Goal: Information Seeking & Learning: Compare options

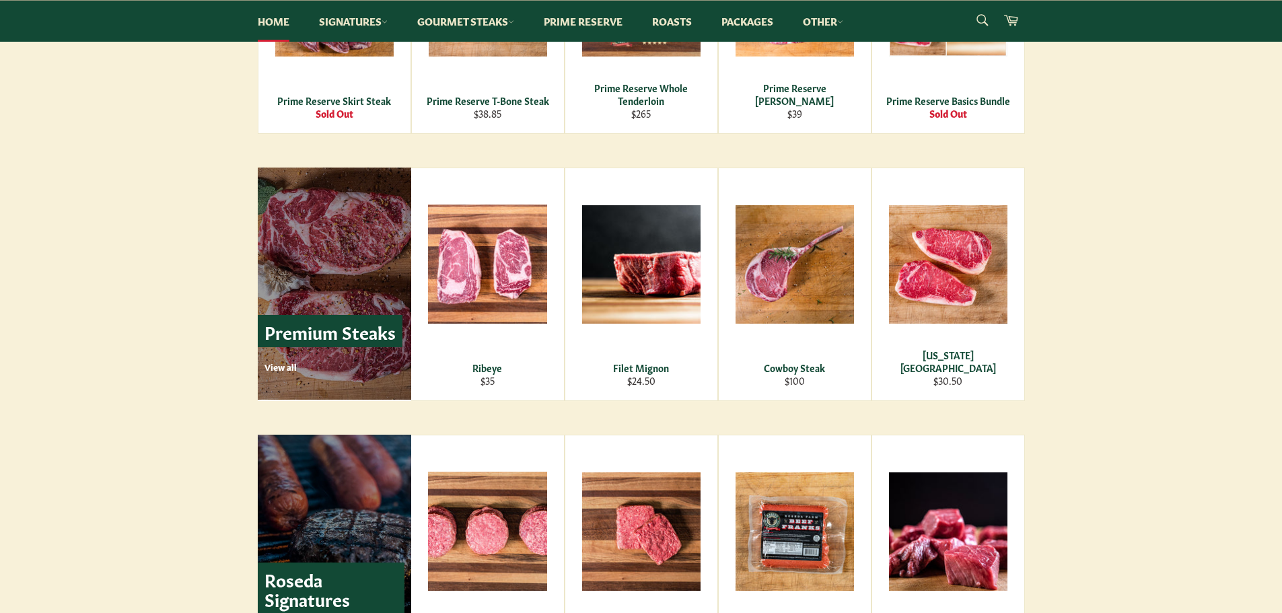
scroll to position [1480, 0]
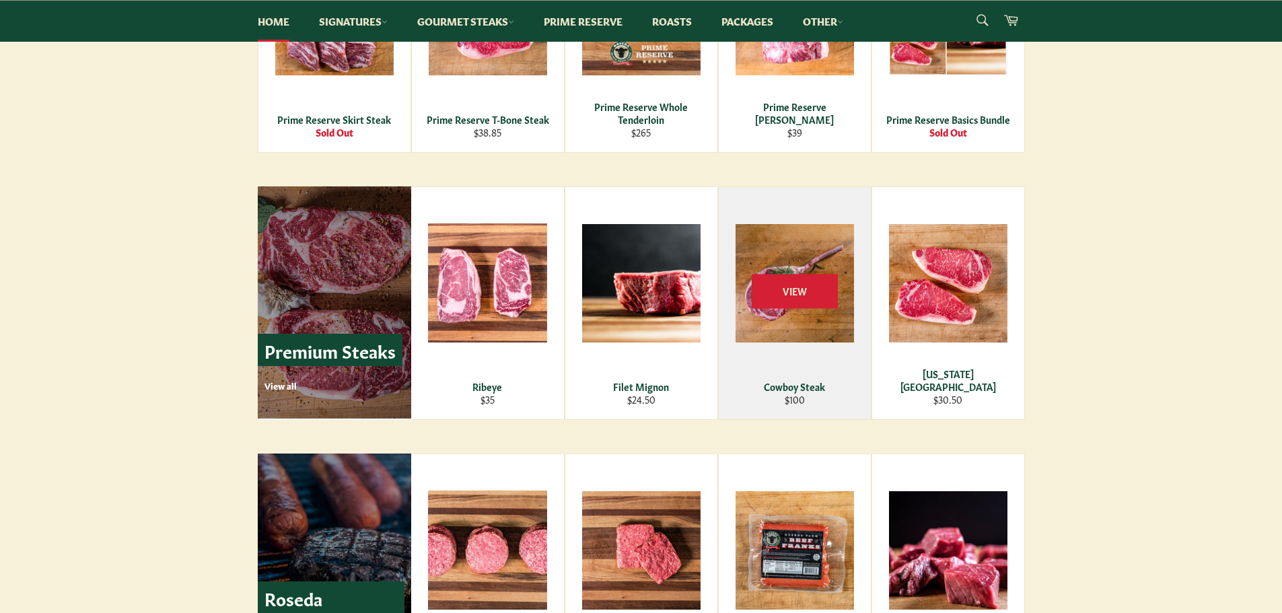
click at [810, 265] on div "View" at bounding box center [795, 303] width 152 height 232
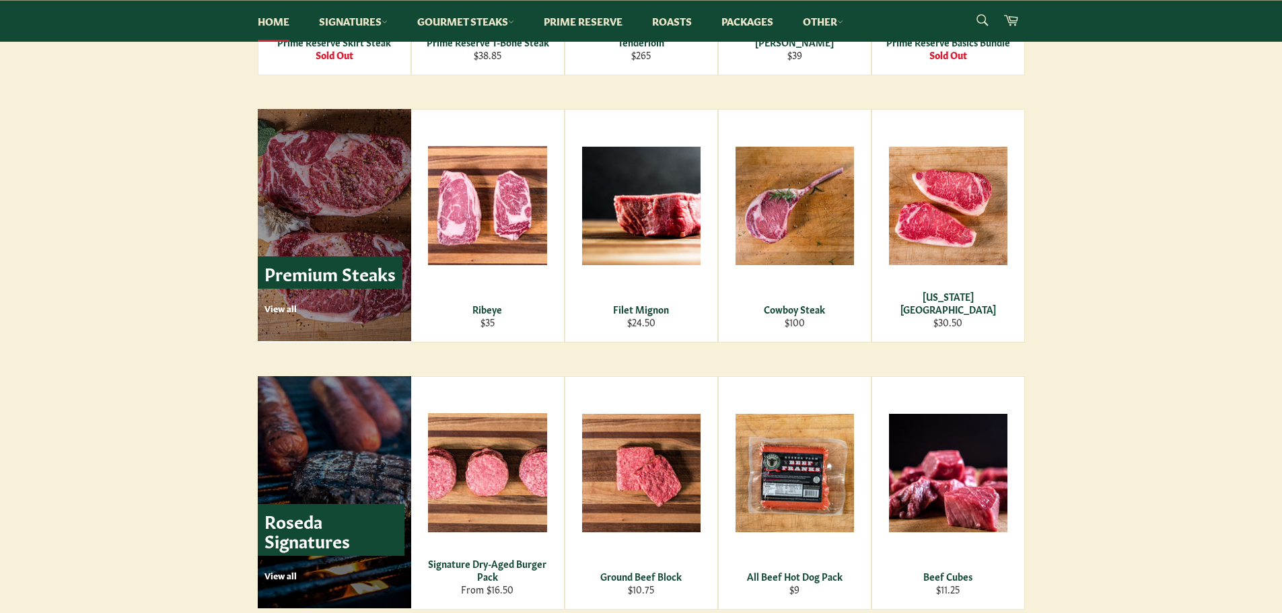
scroll to position [1548, 0]
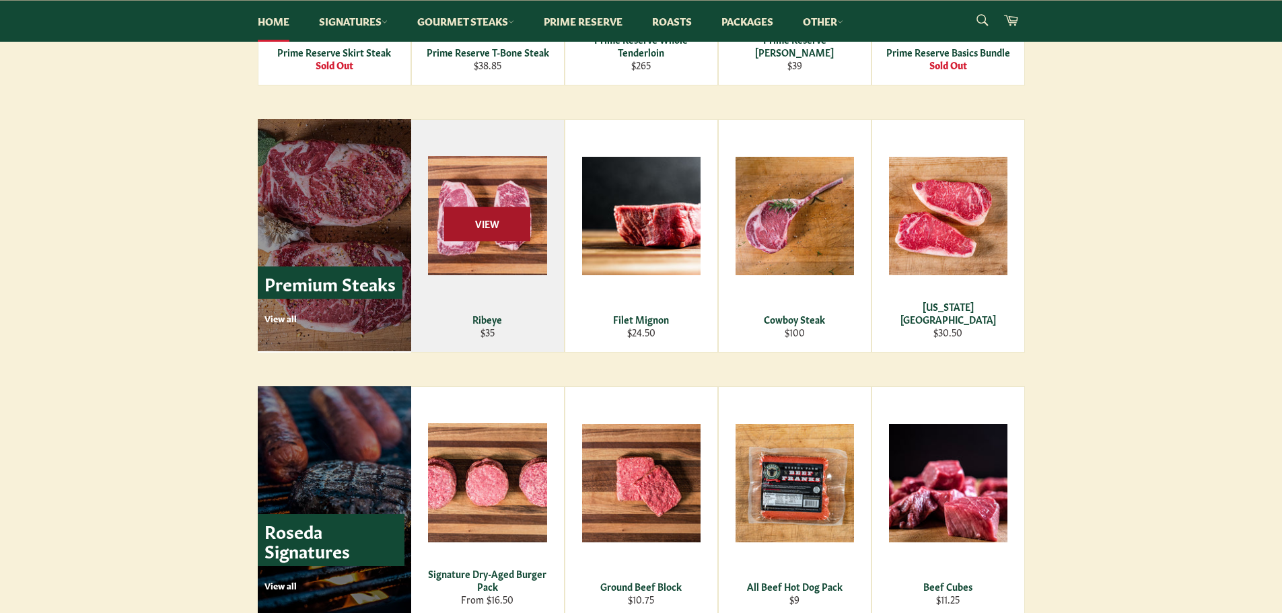
click at [444, 215] on span "View" at bounding box center [487, 224] width 86 height 34
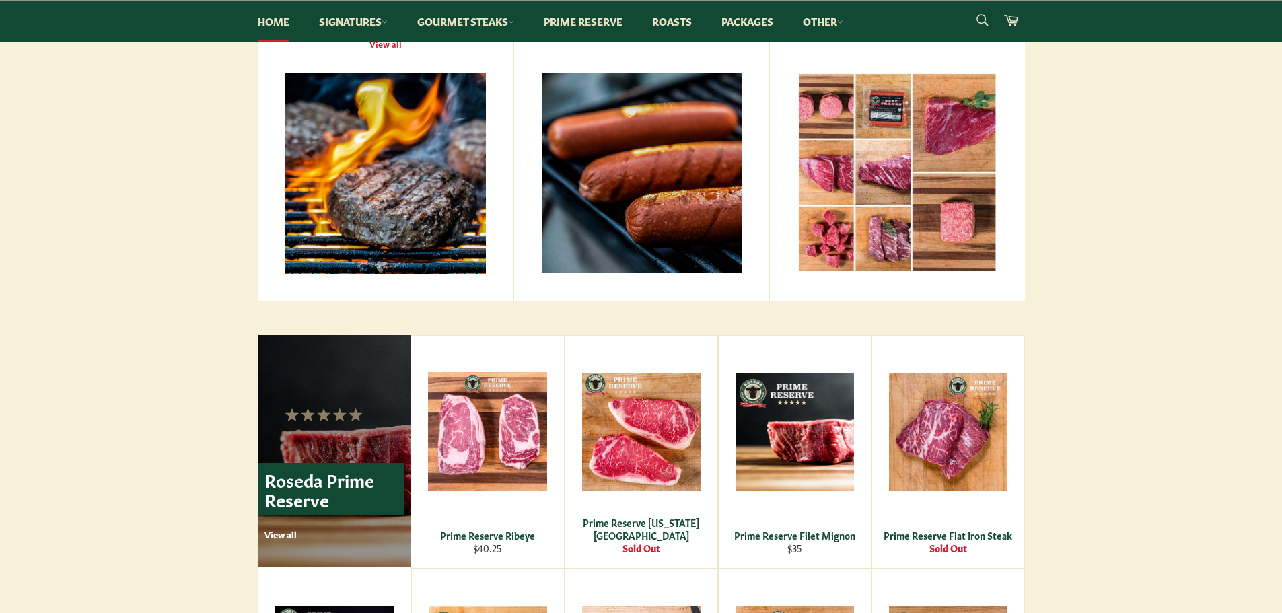
scroll to position [471, 0]
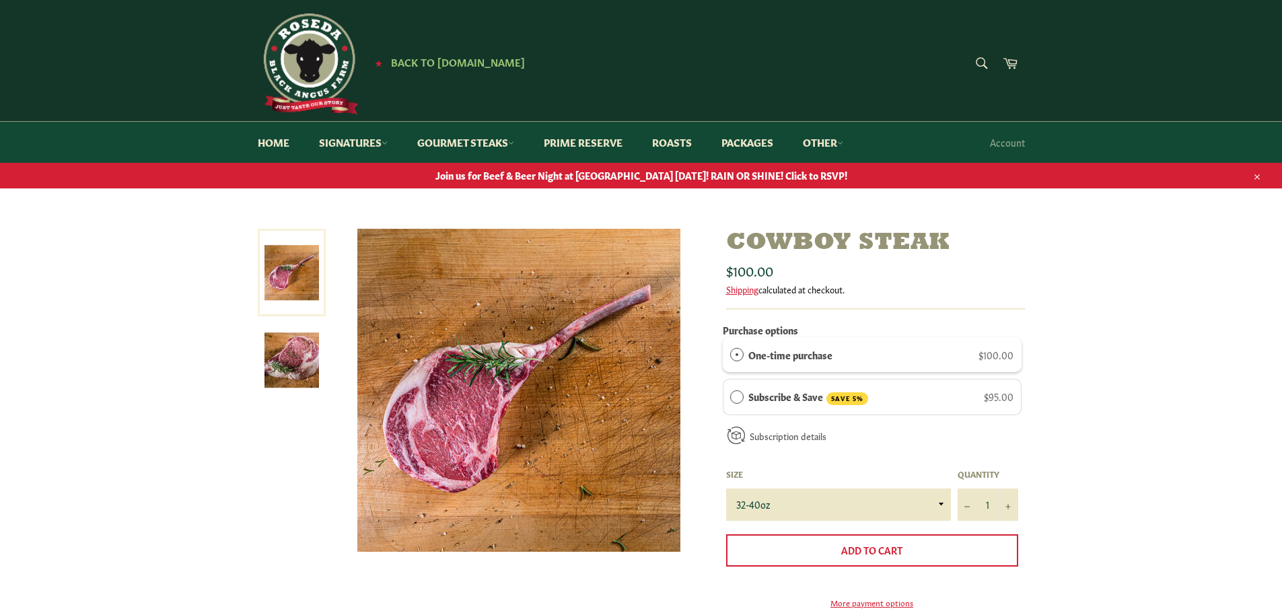
scroll to position [67, 0]
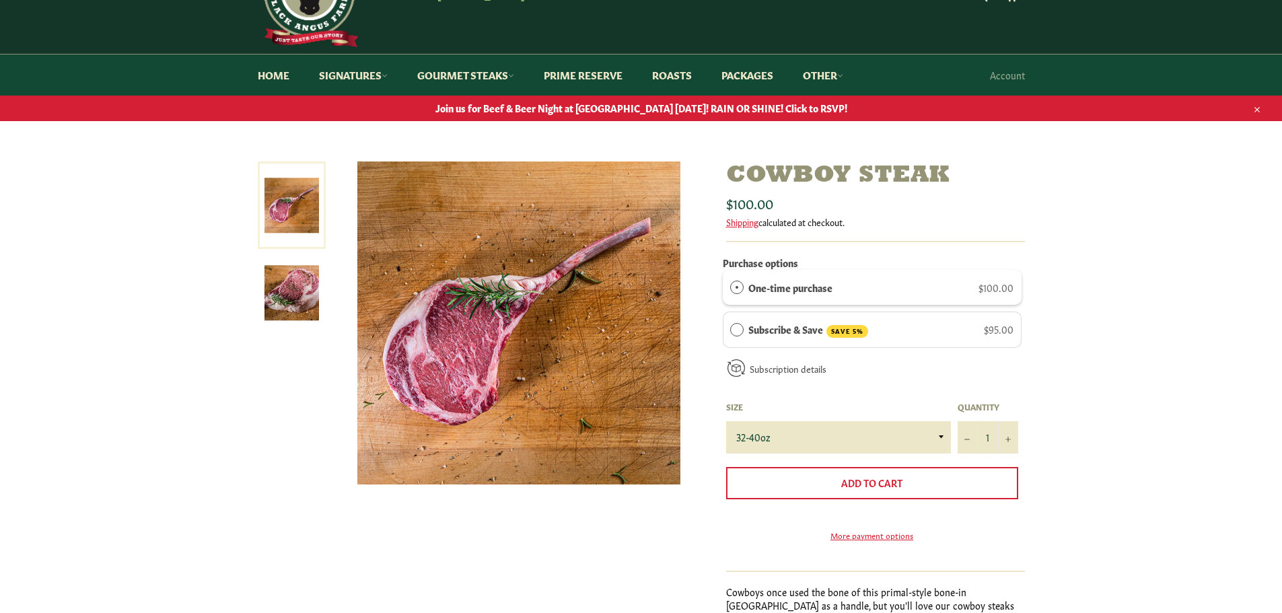
click at [308, 272] on img at bounding box center [291, 293] width 55 height 55
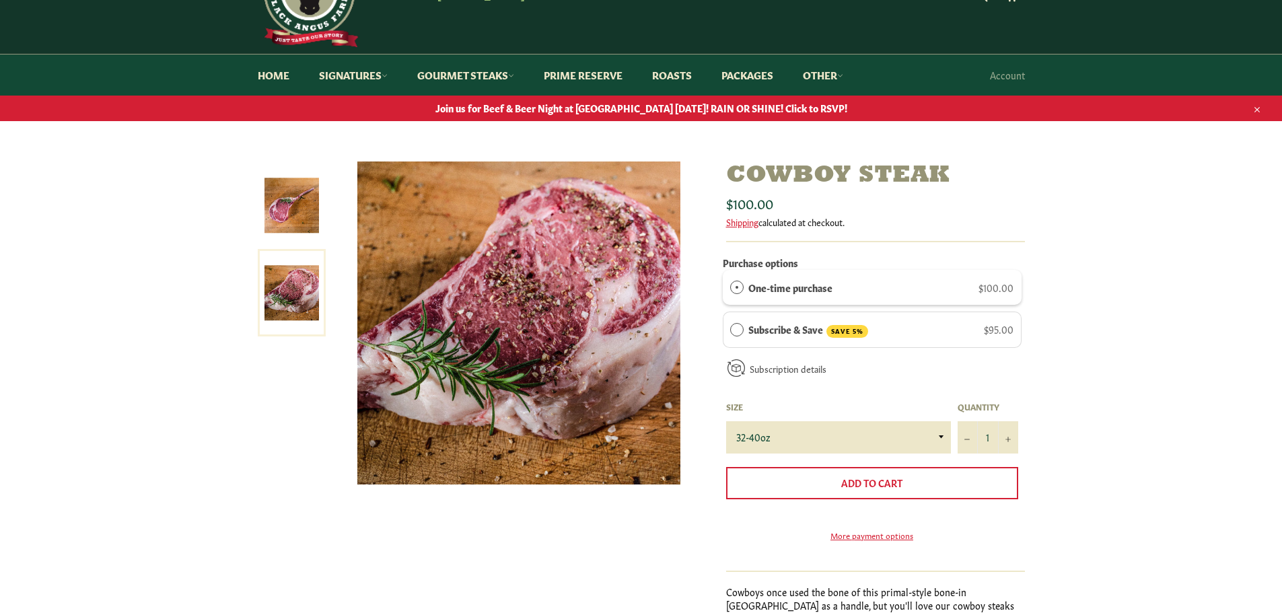
click at [314, 209] on img at bounding box center [291, 205] width 55 height 55
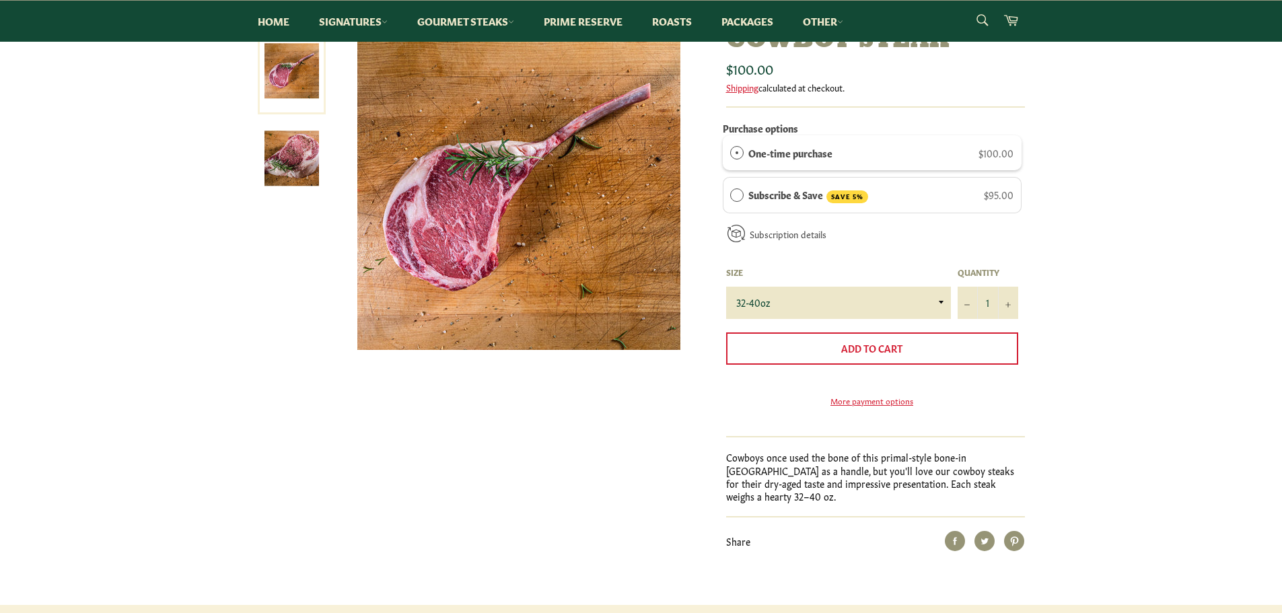
scroll to position [0, 0]
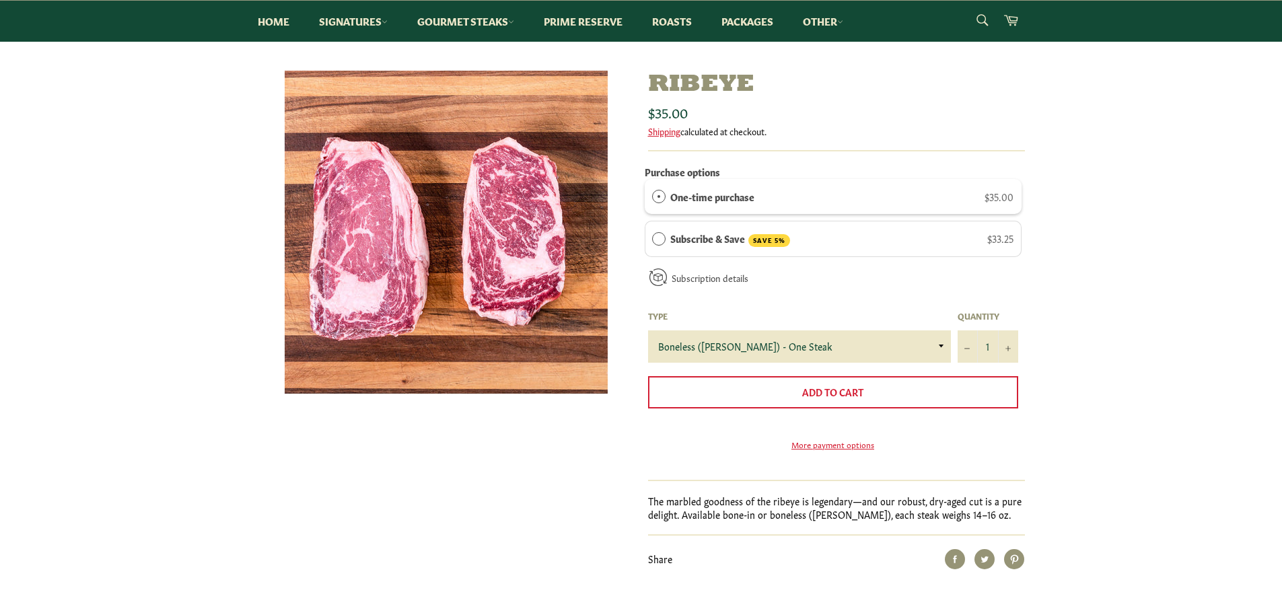
scroll to position [135, 0]
